Goal: Task Accomplishment & Management: Complete application form

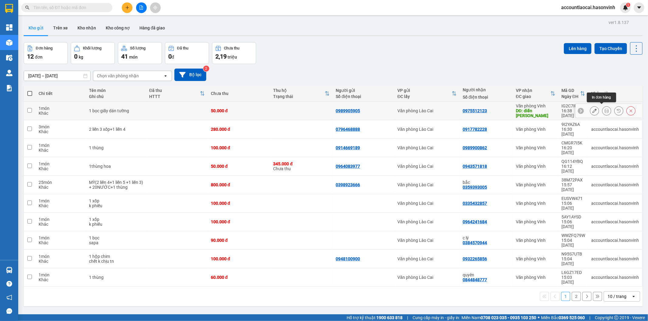
click at [604, 109] on icon at bounding box center [606, 111] width 4 height 4
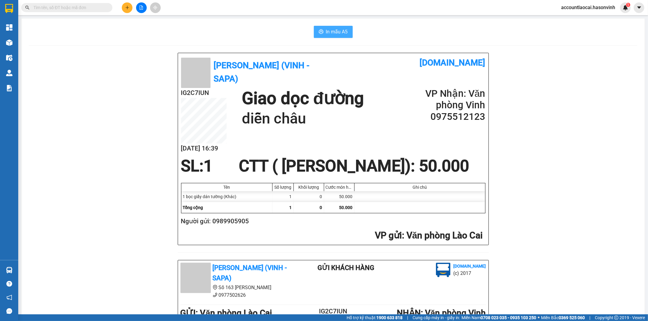
click at [335, 32] on span "In mẫu A5" at bounding box center [337, 32] width 22 height 8
click at [129, 5] on button at bounding box center [127, 7] width 11 height 11
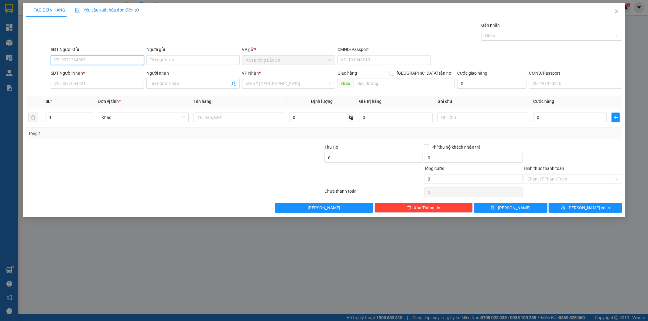
click at [108, 62] on input "SĐT Người Gửi" at bounding box center [97, 60] width 93 height 10
type input "0949820218"
click at [104, 83] on input "SĐT Người Nhận *" at bounding box center [97, 84] width 93 height 10
click at [94, 61] on input "0949820218" at bounding box center [97, 60] width 93 height 10
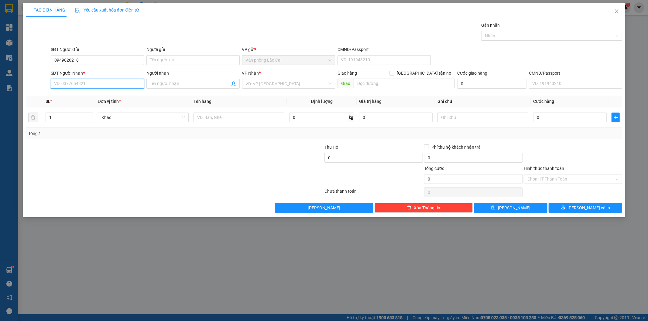
click at [97, 86] on input "SĐT Người Nhận *" at bounding box center [97, 84] width 93 height 10
paste input "0949820218"
type input "0949820218"
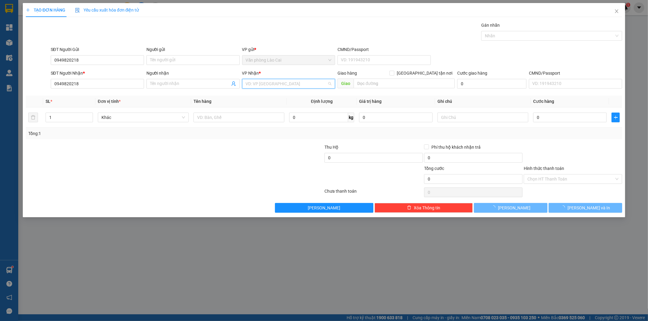
click at [268, 80] on input "search" at bounding box center [287, 83] width 82 height 9
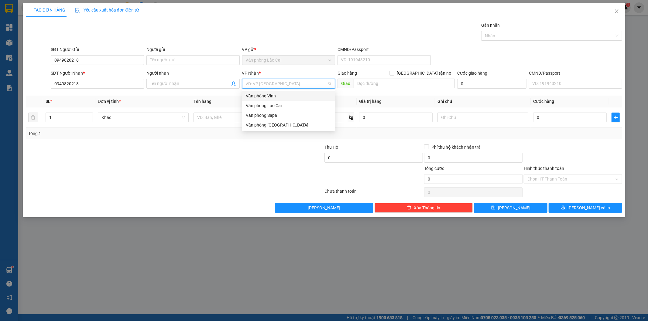
click at [270, 95] on div "Văn phòng Vinh" at bounding box center [289, 96] width 86 height 7
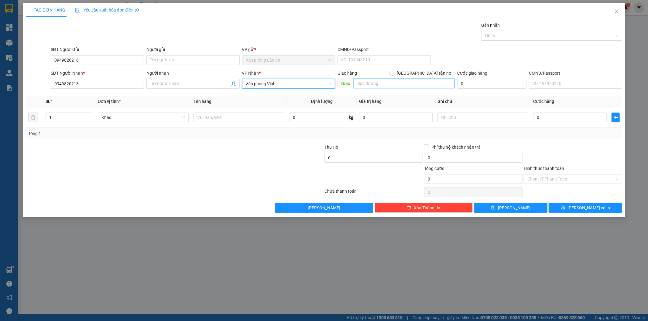
click at [391, 81] on input "text" at bounding box center [404, 84] width 101 height 10
type input "[PERSON_NAME]"
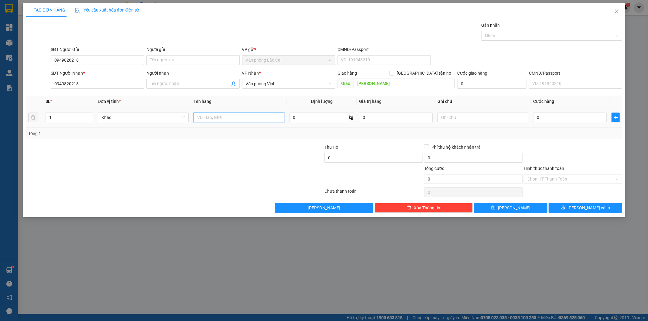
click at [215, 118] on input "text" at bounding box center [238, 118] width 91 height 10
type input "1 Thùng"
click at [547, 116] on input "0" at bounding box center [570, 118] width 74 height 10
type input "5"
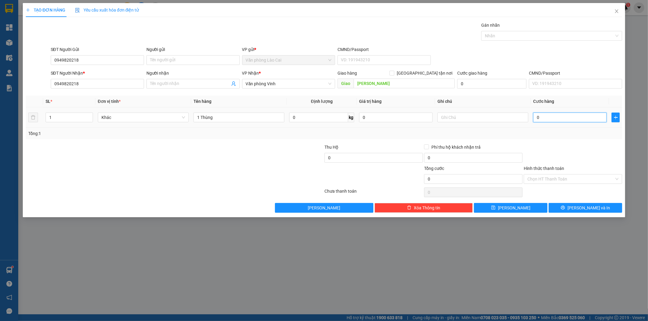
type input "5"
type input "50"
type input "500"
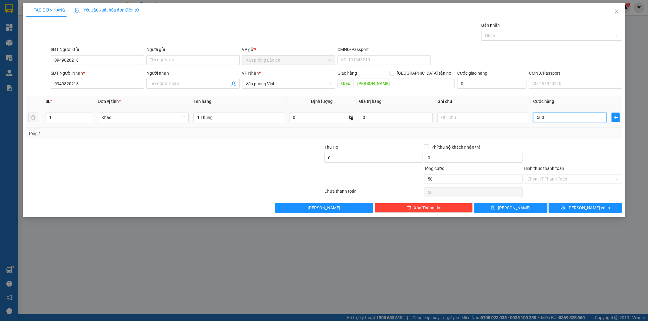
type input "500"
type input "5.000"
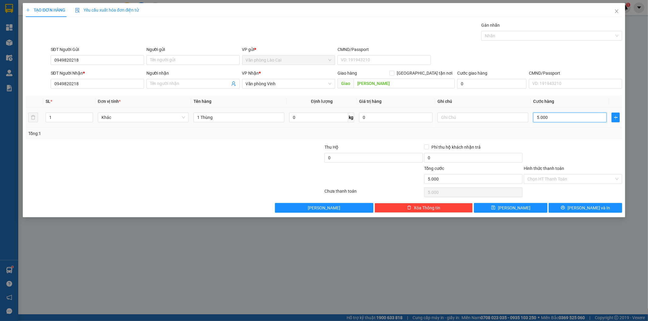
type input "50.000"
click at [590, 207] on span "[PERSON_NAME] và In" at bounding box center [588, 208] width 43 height 7
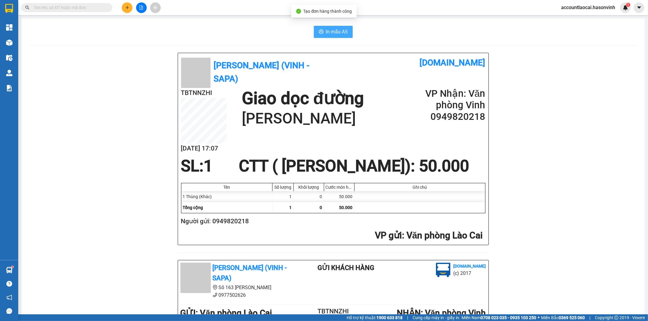
click at [335, 31] on span "In mẫu A5" at bounding box center [337, 32] width 22 height 8
